Goal: Task Accomplishment & Management: Complete application form

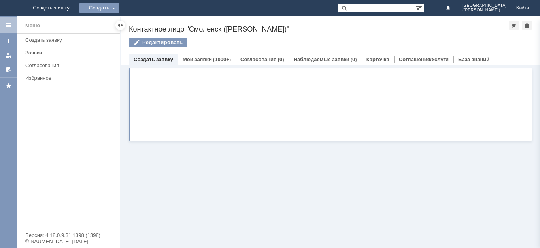
click at [119, 5] on div "Создать" at bounding box center [99, 7] width 40 height 9
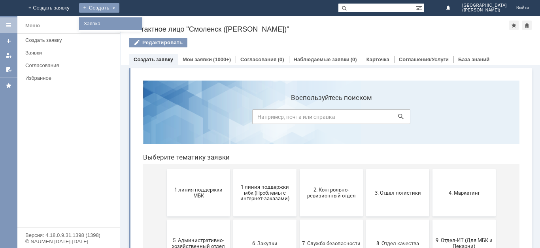
click at [141, 26] on link "Заявка" at bounding box center [111, 23] width 60 height 9
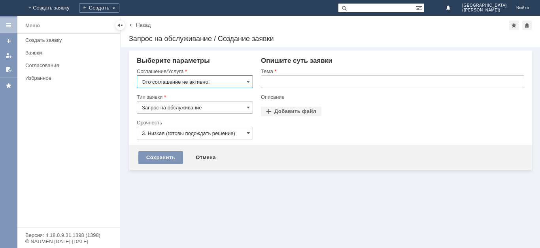
click at [216, 81] on input "Это соглашение не активно!" at bounding box center [195, 82] width 116 height 13
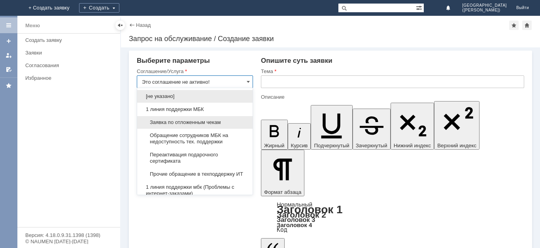
click at [215, 123] on span "Заявка по отложенным чекам" at bounding box center [195, 122] width 106 height 6
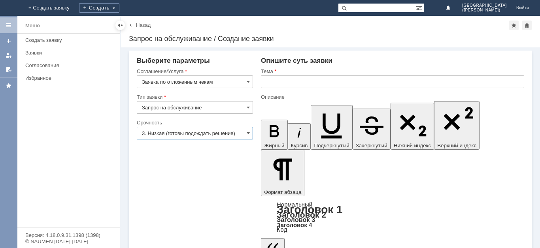
click at [213, 132] on input "3. Низкая (готовы подождать решение)" at bounding box center [195, 133] width 116 height 13
type input "Заявка по отложенным чекам"
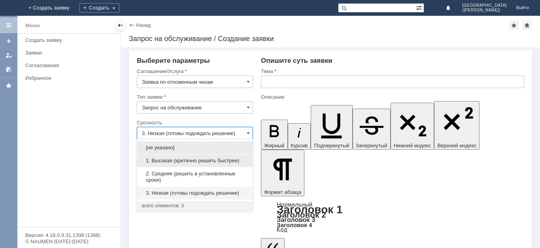
click at [203, 160] on span "1. Высокая (критично решить быстрее)" at bounding box center [195, 161] width 106 height 6
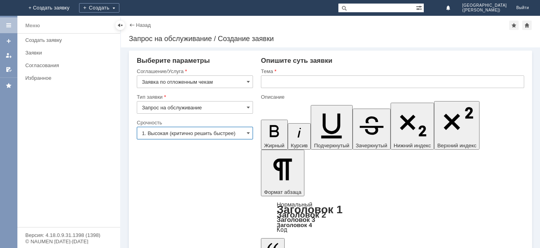
click at [305, 76] on input "text" at bounding box center [392, 82] width 263 height 13
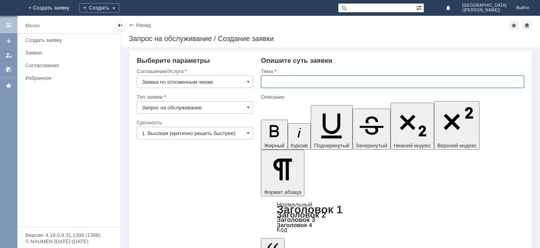
type input "1. Высокая (критично решить быстрее)"
type input "Отложенные чеки"
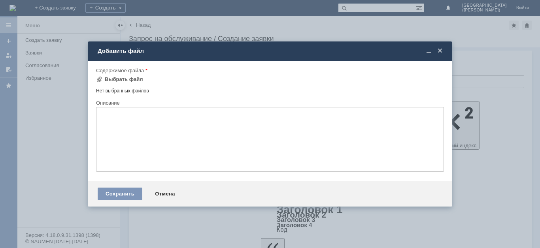
click at [111, 84] on td "Выбрать файл" at bounding box center [122, 80] width 52 height 10
click at [112, 81] on div "Выбрать файл" at bounding box center [124, 79] width 38 height 6
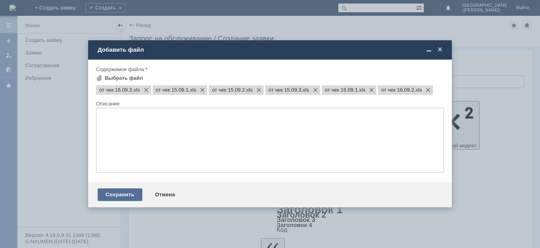
click at [133, 195] on div "Сохранить" at bounding box center [120, 195] width 45 height 13
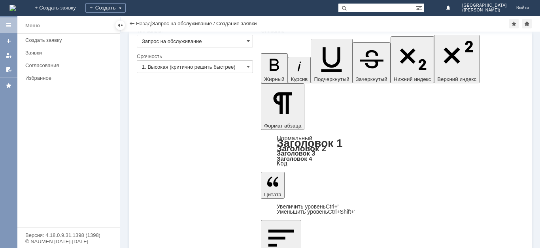
scroll to position [50, 0]
